Goal: Task Accomplishment & Management: Complete application form

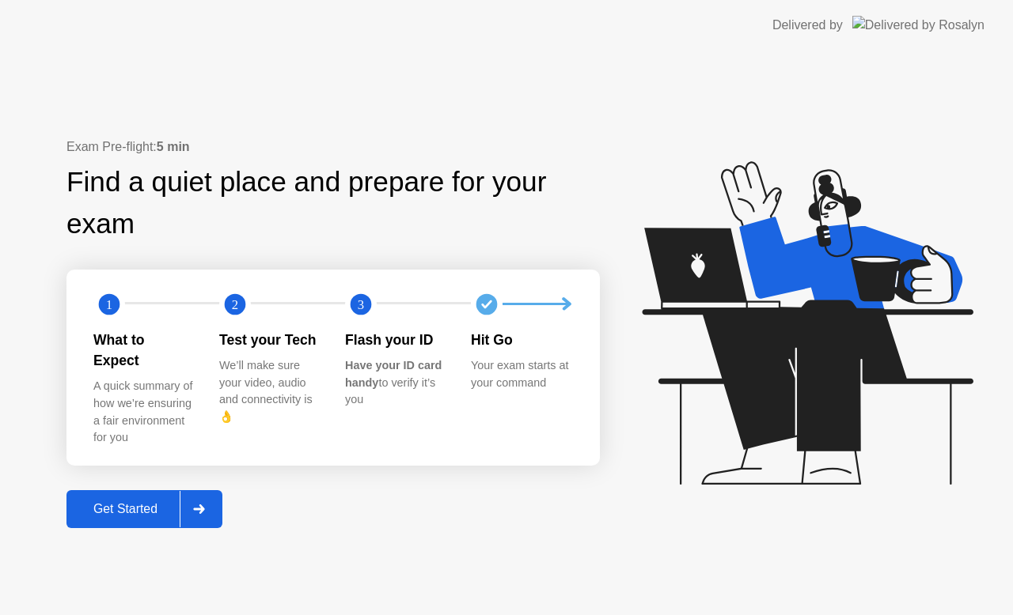
click at [132, 502] on div "Get Started" at bounding box center [125, 509] width 108 height 14
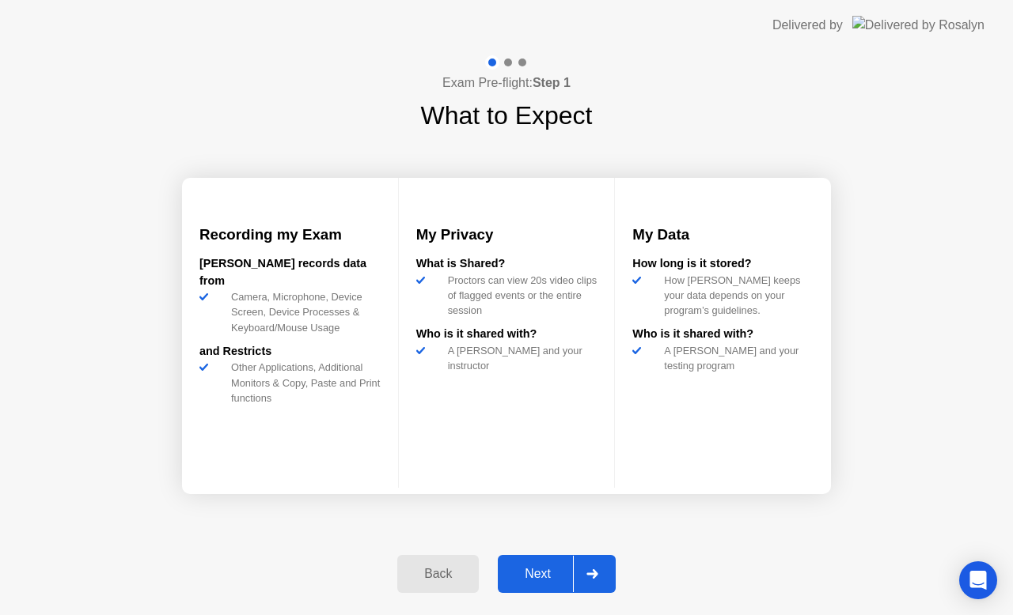
click at [536, 570] on div "Next" at bounding box center [537, 574] width 70 height 14
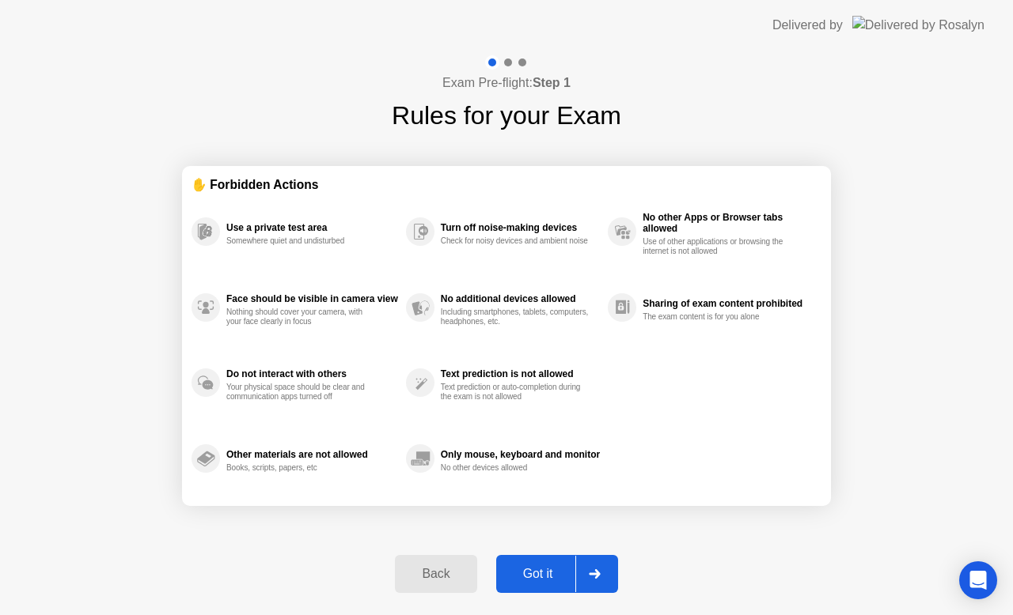
click at [546, 569] on div "Got it" at bounding box center [538, 574] width 74 height 14
select select "**********"
select select "*******"
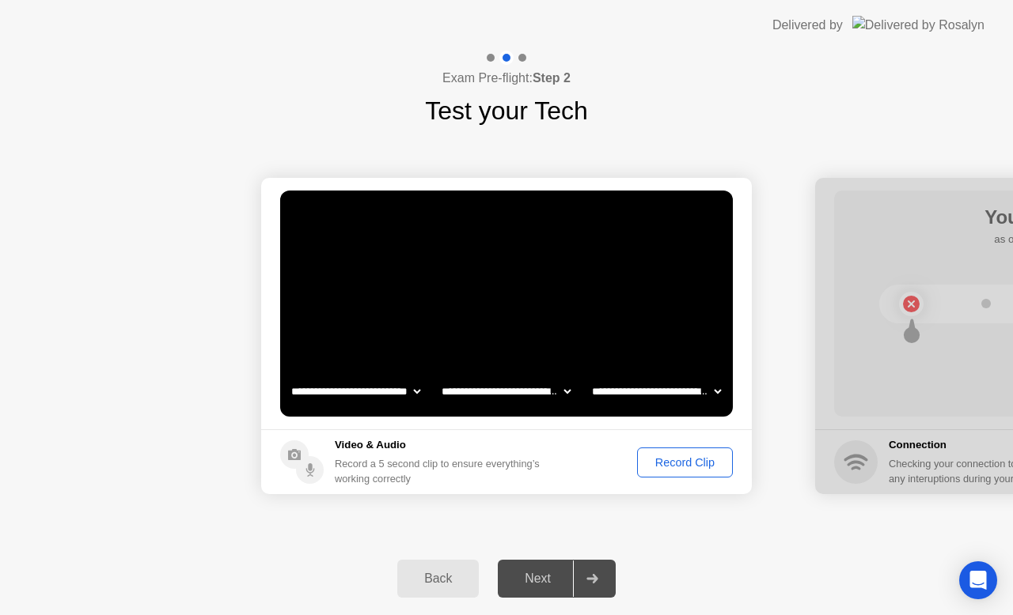
click at [683, 465] on div "Record Clip" at bounding box center [684, 462] width 85 height 13
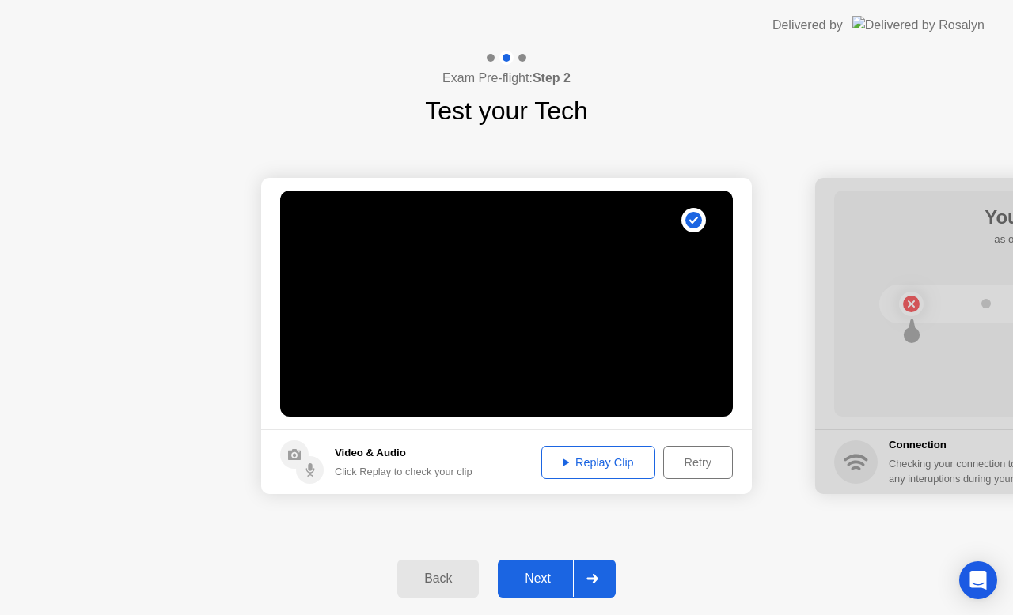
click at [548, 566] on button "Next" at bounding box center [557, 579] width 118 height 38
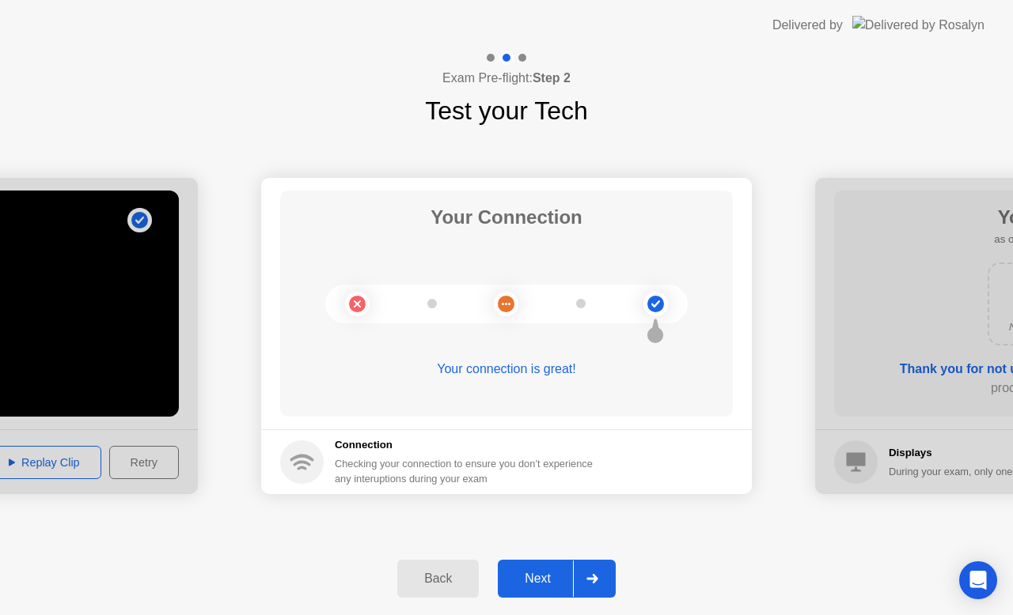
click at [540, 574] on div "Next" at bounding box center [537, 579] width 70 height 14
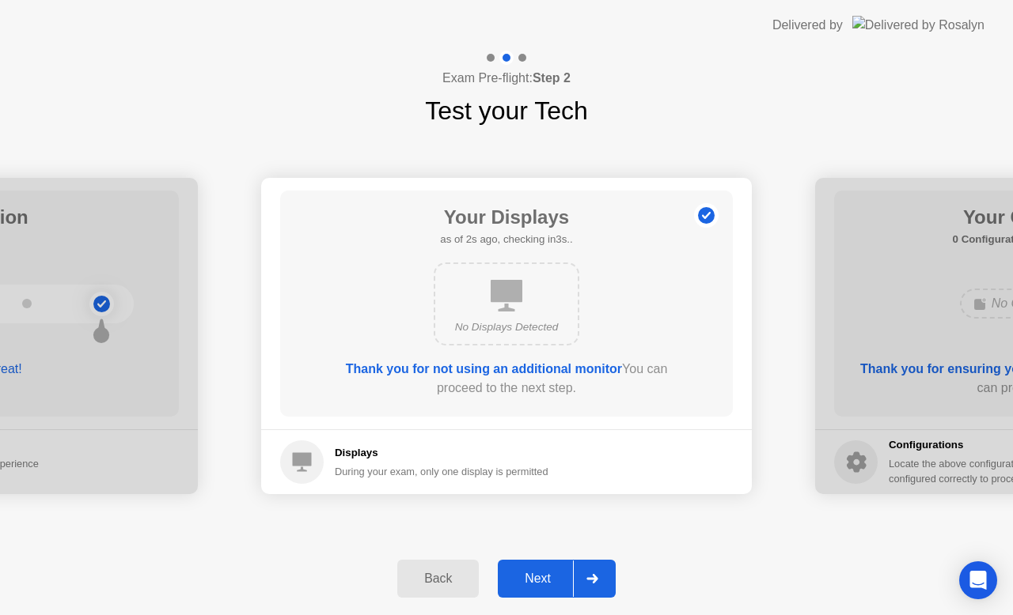
click at [546, 569] on button "Next" at bounding box center [557, 579] width 118 height 38
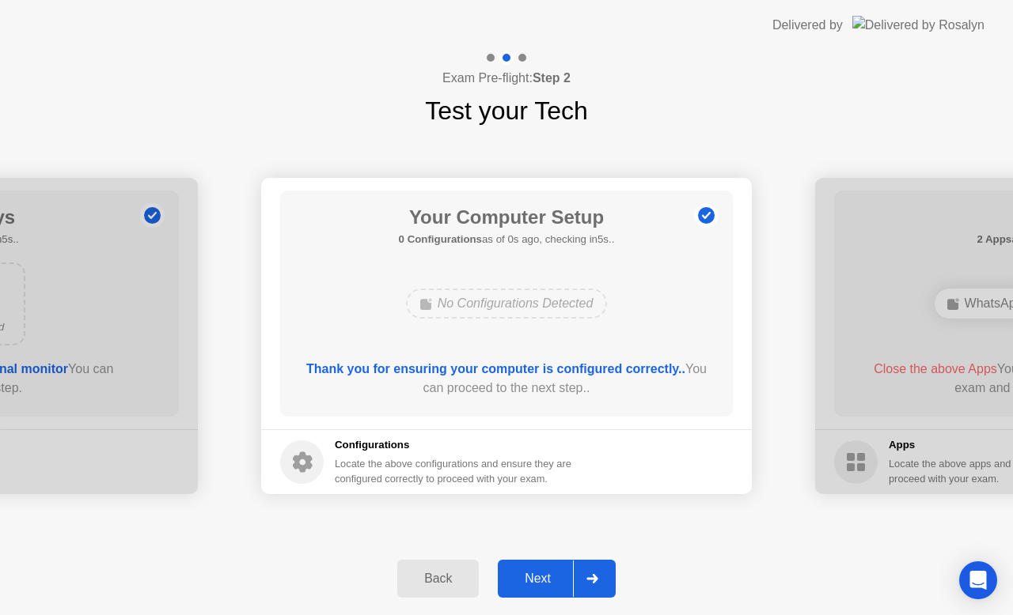
click at [546, 572] on div "Next" at bounding box center [537, 579] width 70 height 14
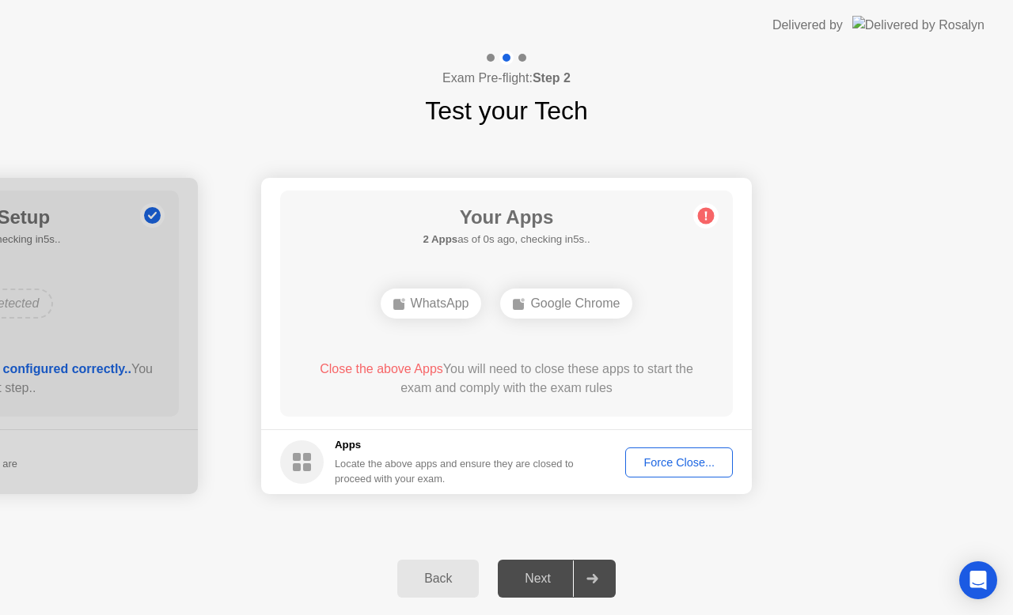
click at [680, 463] on div "Force Close..." at bounding box center [678, 462] width 97 height 13
click at [674, 460] on div "Force Close..." at bounding box center [678, 462] width 97 height 13
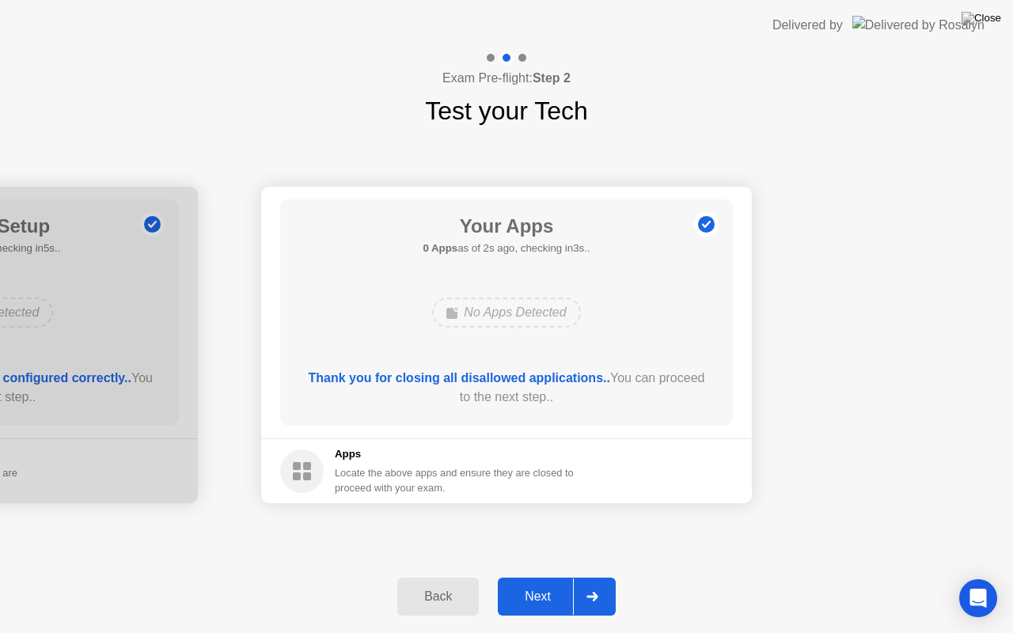
click at [543, 604] on div "Next" at bounding box center [537, 596] width 70 height 14
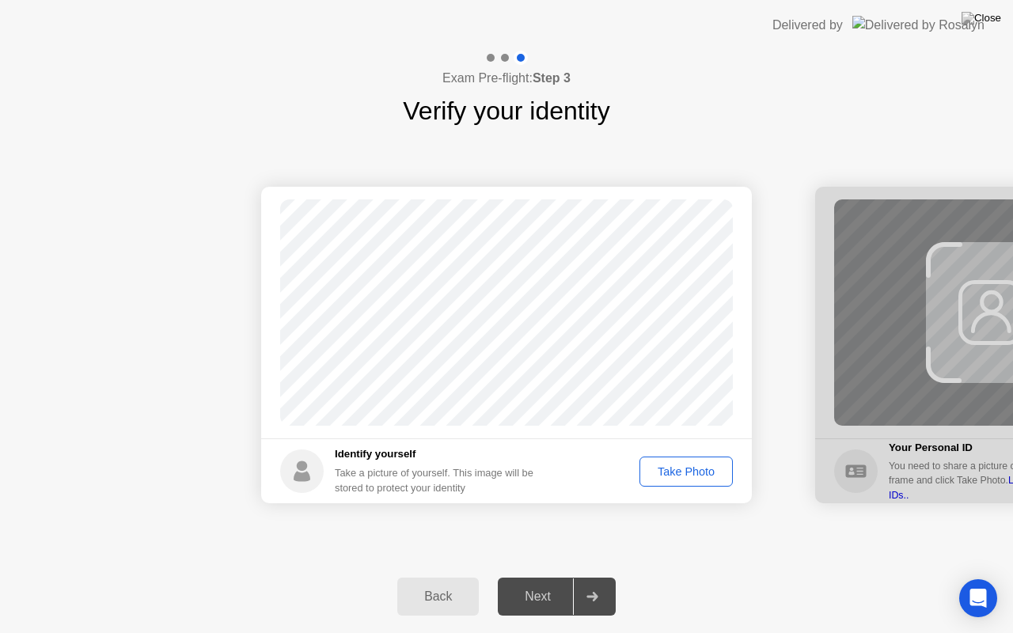
click at [677, 470] on div "Take Photo" at bounding box center [686, 471] width 82 height 13
click at [544, 598] on div "Next" at bounding box center [537, 596] width 70 height 14
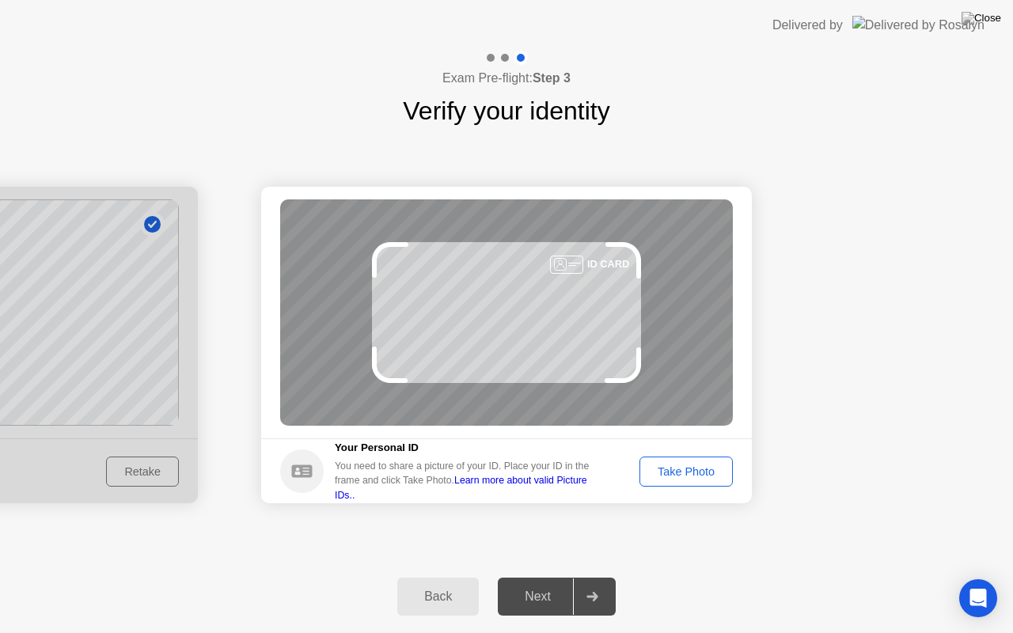
click at [666, 481] on button "Take Photo" at bounding box center [685, 471] width 93 height 30
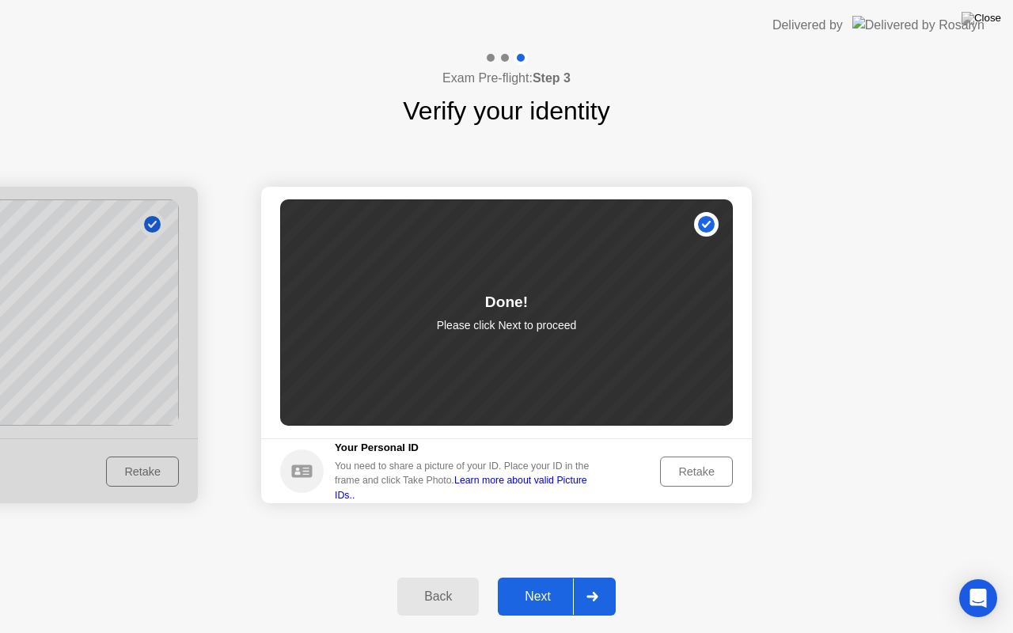
click at [546, 599] on div "Next" at bounding box center [537, 596] width 70 height 14
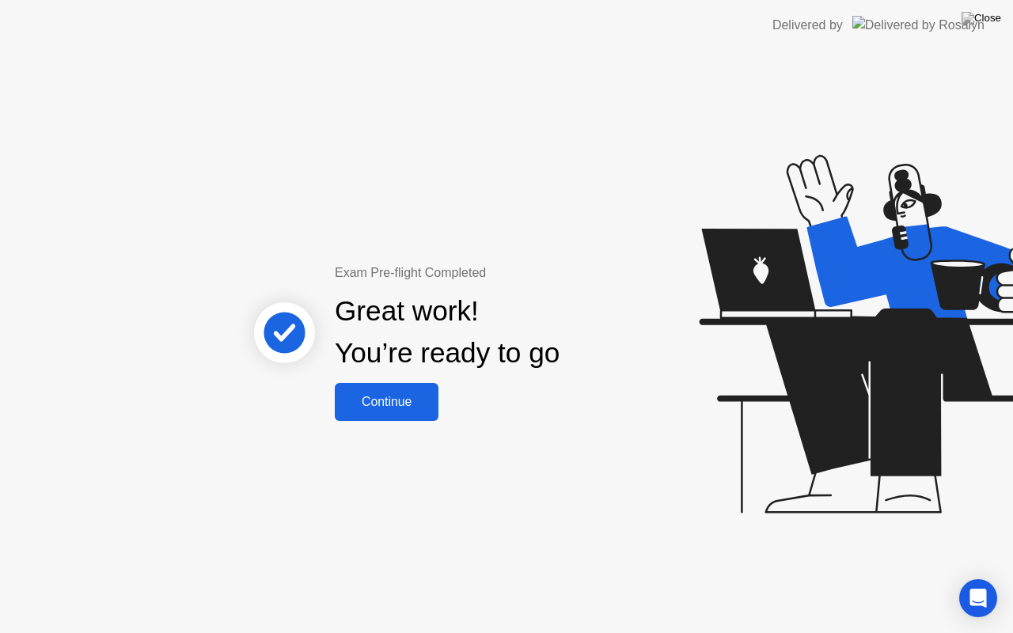
click at [396, 403] on div "Continue" at bounding box center [386, 402] width 94 height 14
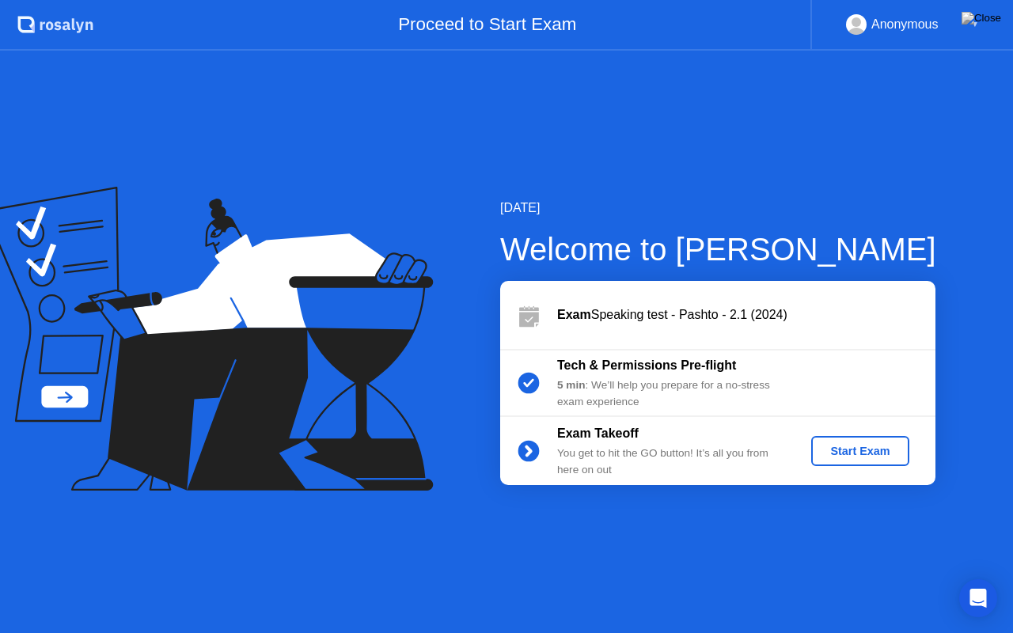
click at [857, 456] on div "Start Exam" at bounding box center [859, 451] width 85 height 13
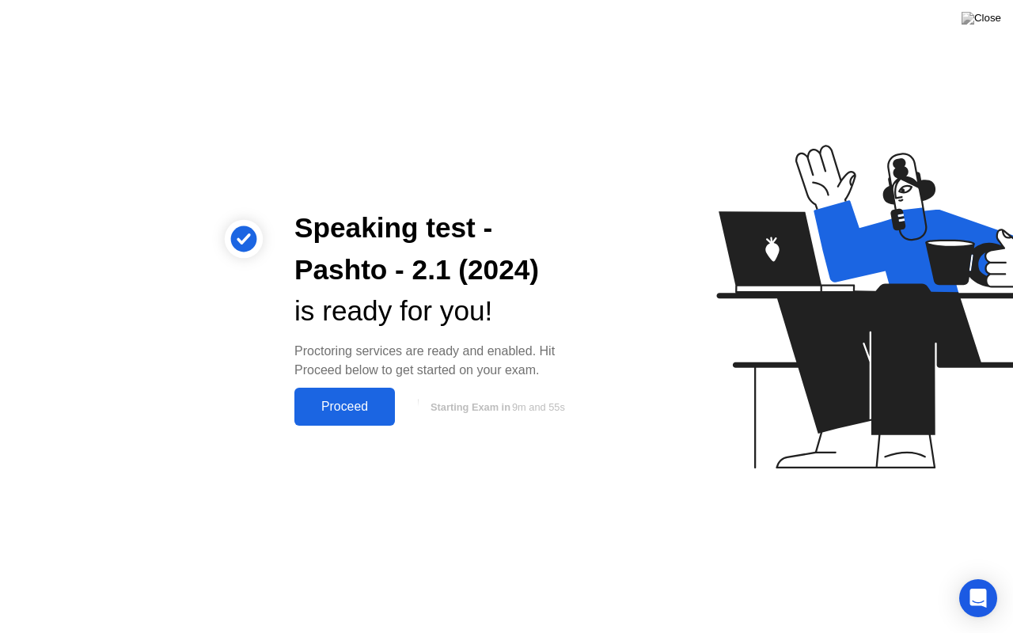
click at [334, 408] on div "Proceed" at bounding box center [344, 406] width 91 height 14
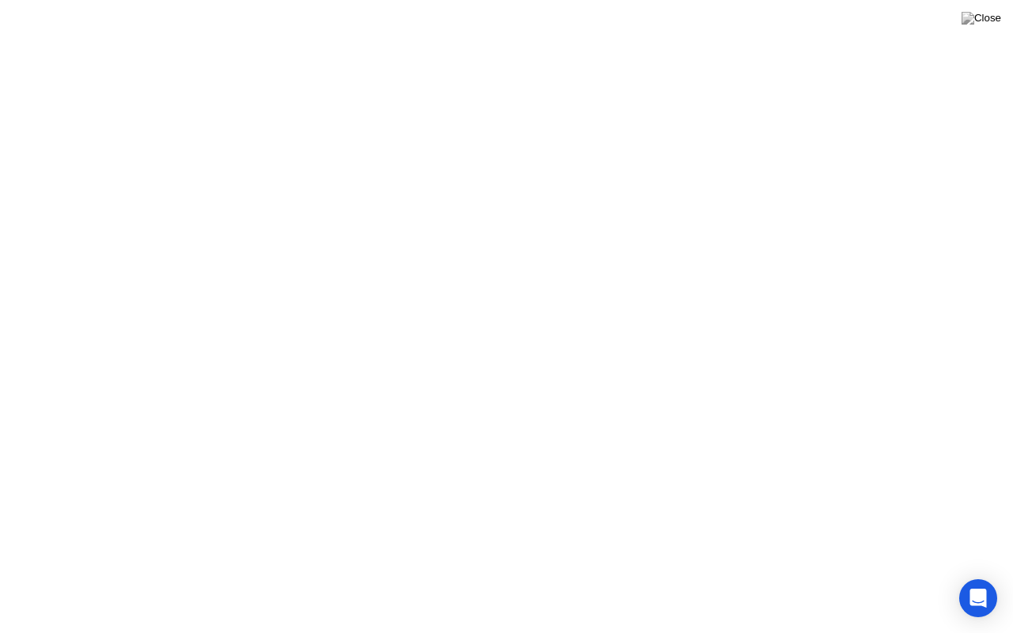
click div "Got it!"
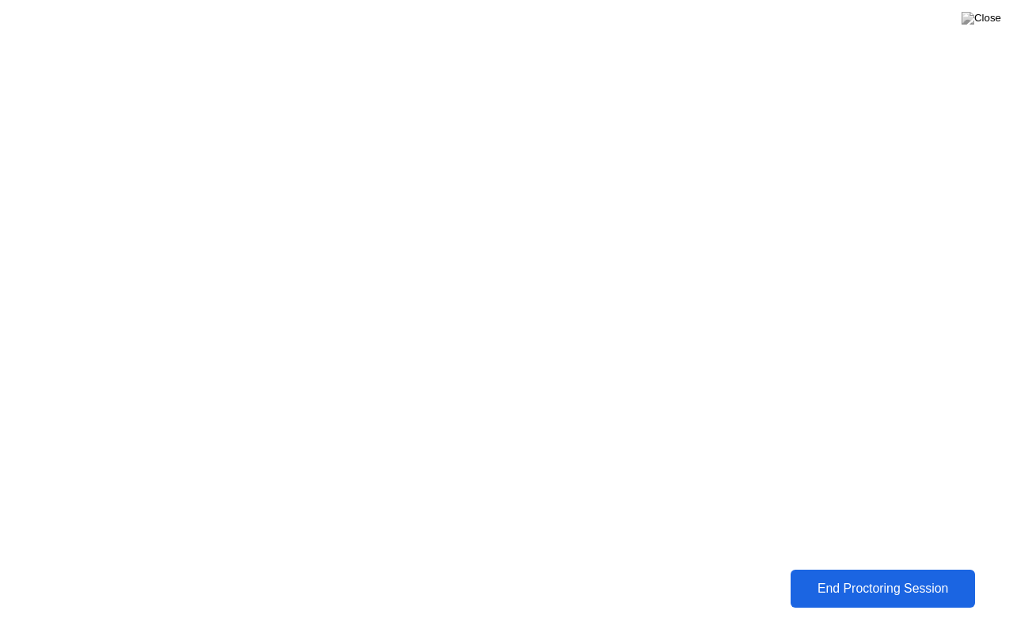
click at [888, 590] on div "End Proctoring Session" at bounding box center [881, 588] width 177 height 14
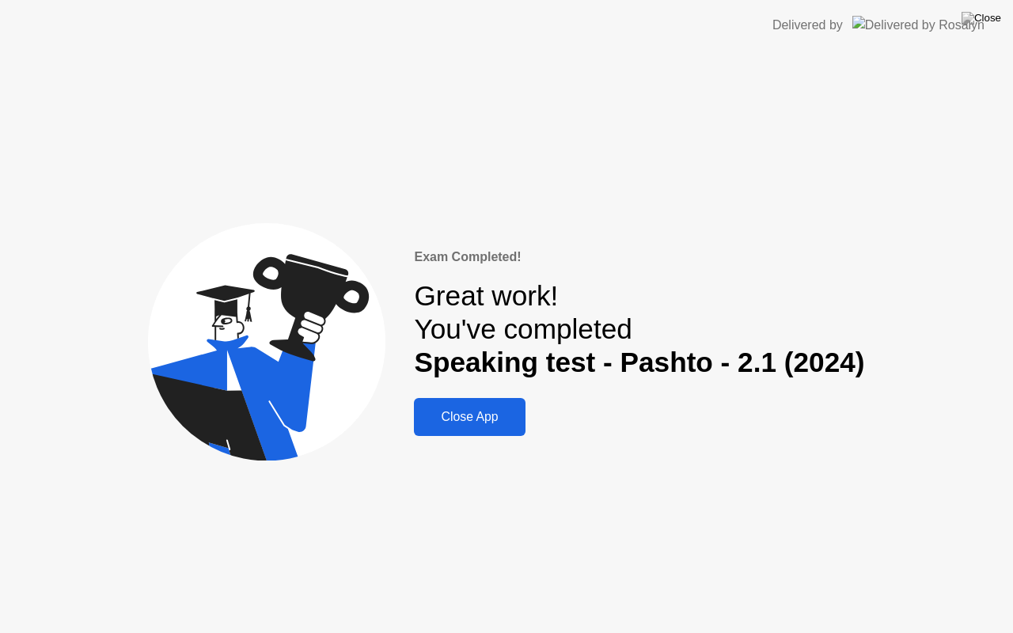
click at [484, 426] on button "Close App" at bounding box center [469, 417] width 111 height 38
